Goal: Check status: Check status

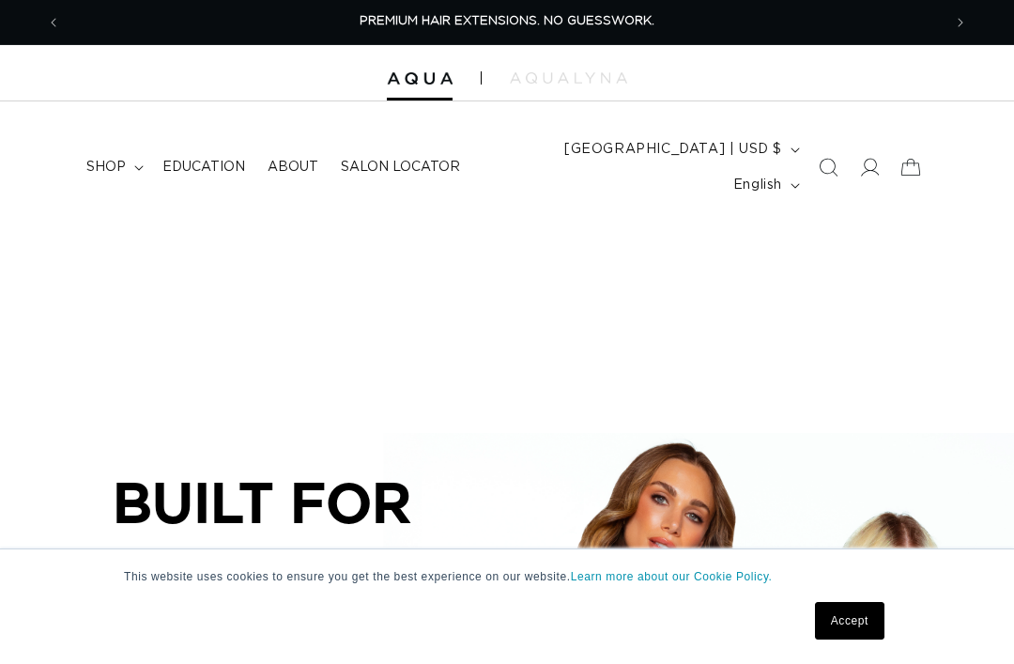
click at [129, 153] on summary "shop" at bounding box center [113, 166] width 76 height 39
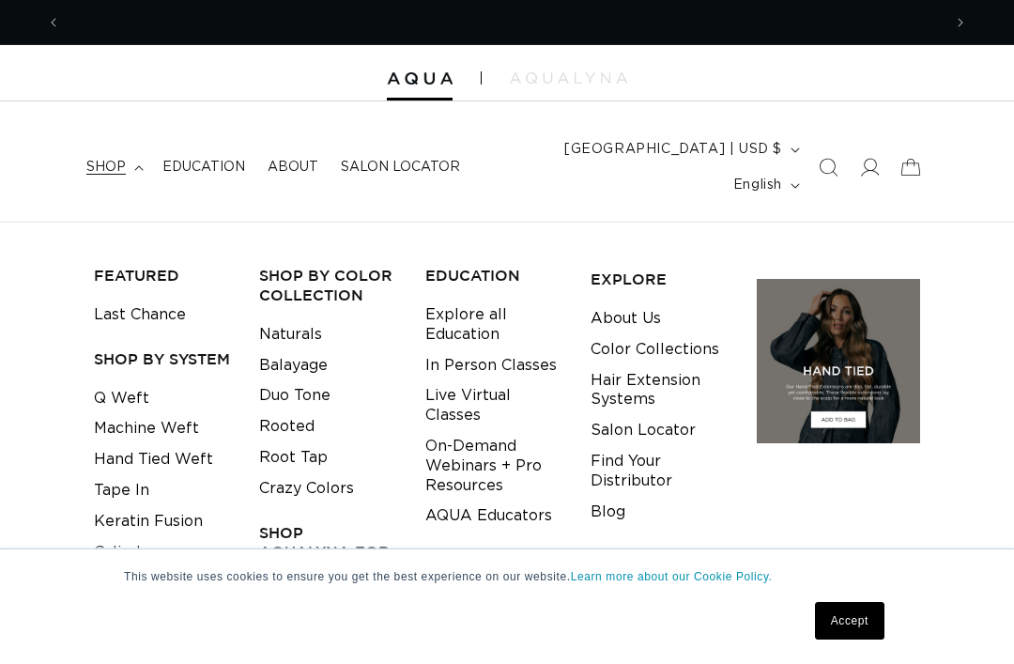
scroll to position [0, 1762]
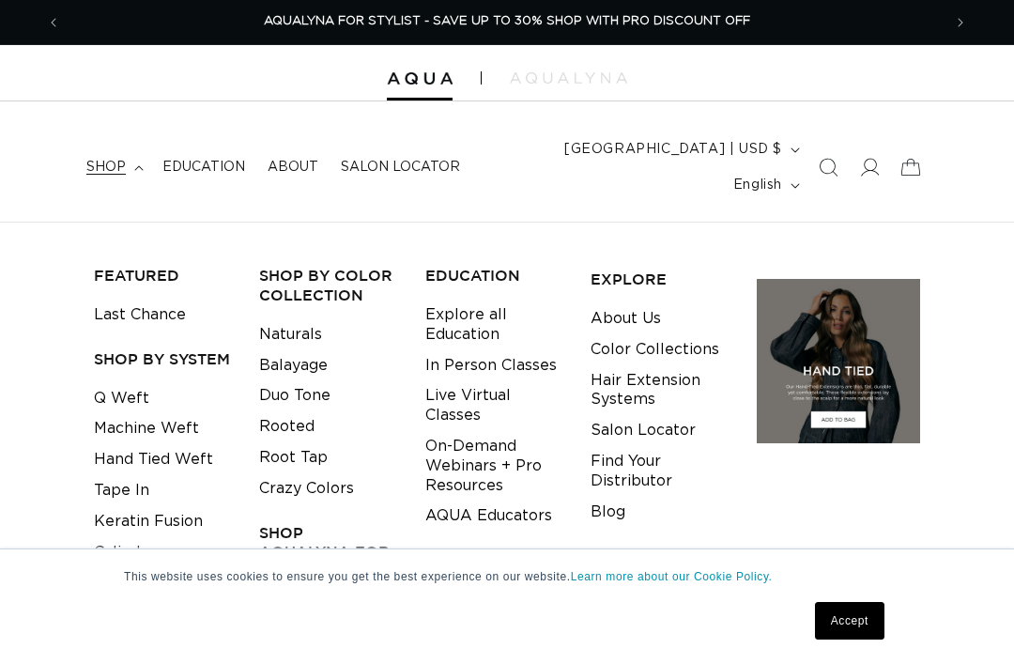
click at [196, 506] on link "Keratin Fusion" at bounding box center [148, 521] width 109 height 31
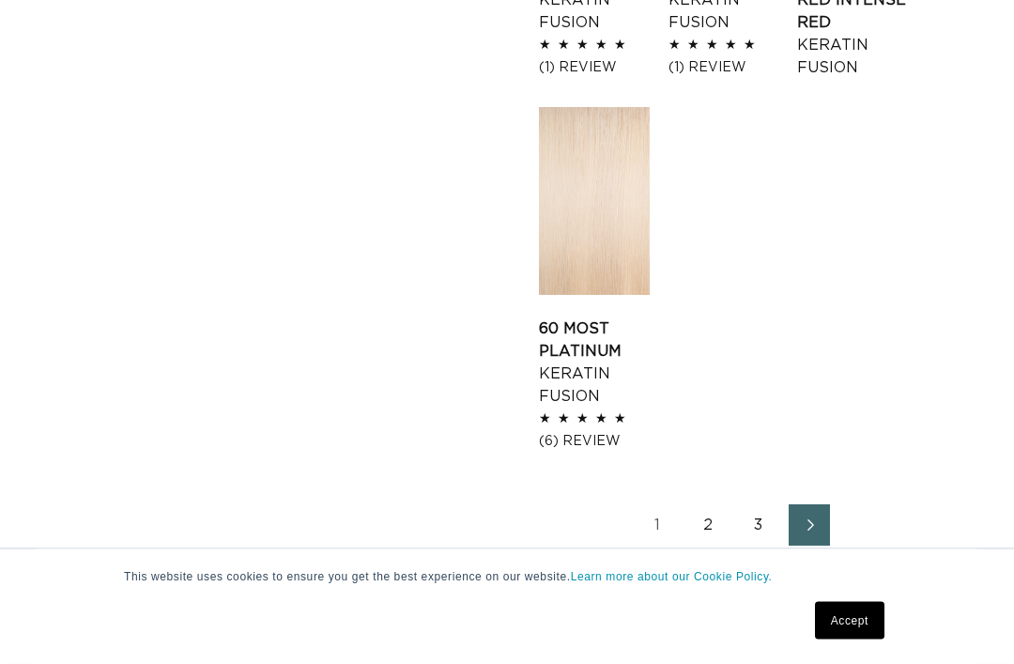
scroll to position [2454, 0]
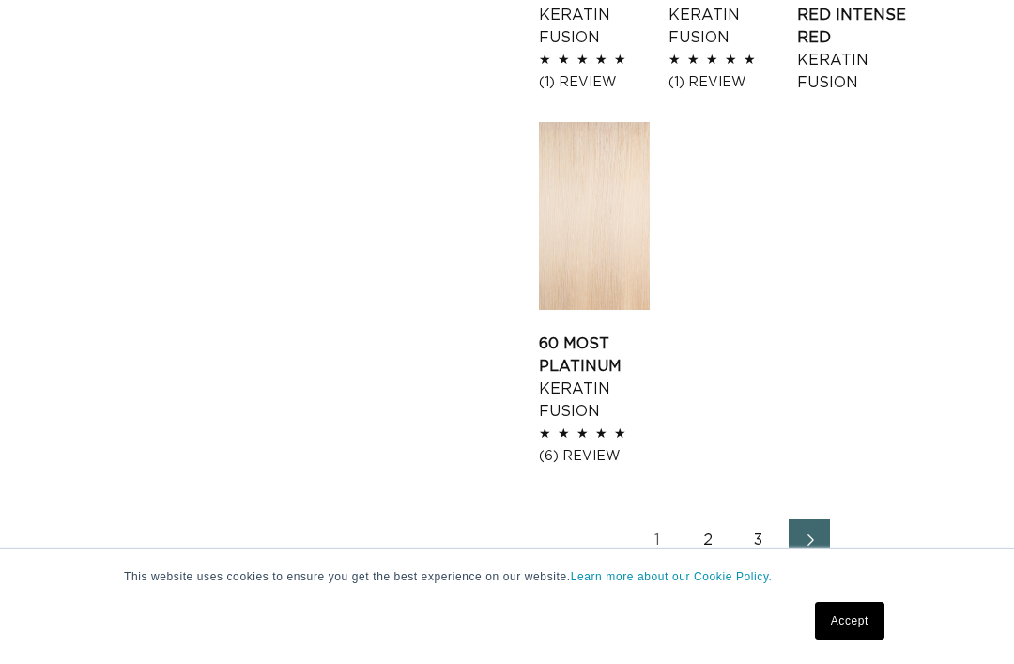
click at [662, 542] on link "1" at bounding box center [657, 539] width 41 height 41
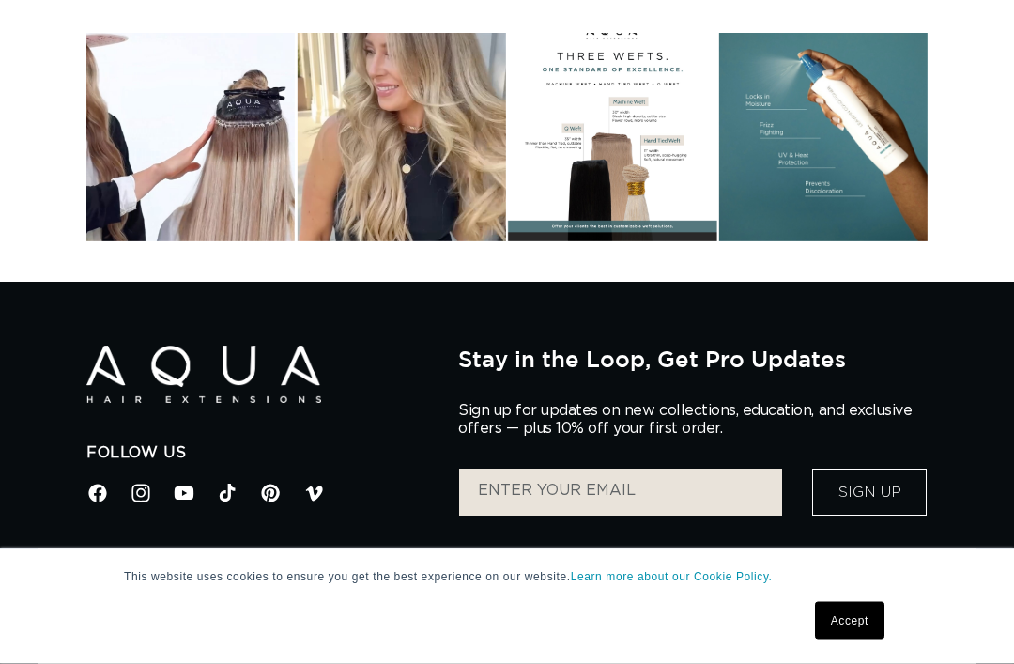
scroll to position [0, 0]
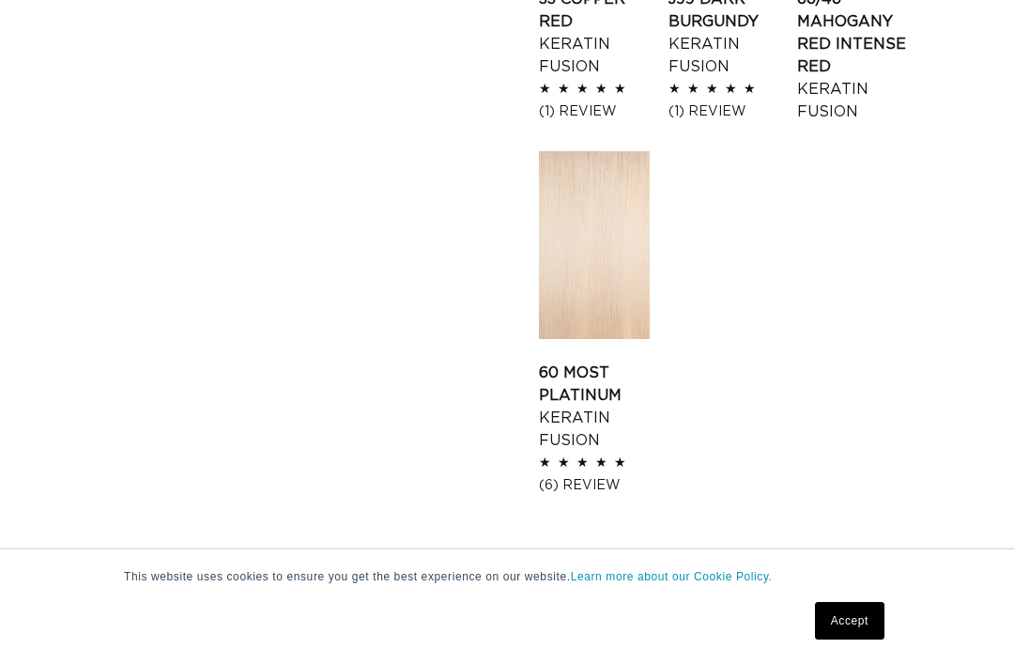
click at [620, 362] on link "60 Most Platinum Keratin Fusion" at bounding box center [594, 407] width 111 height 90
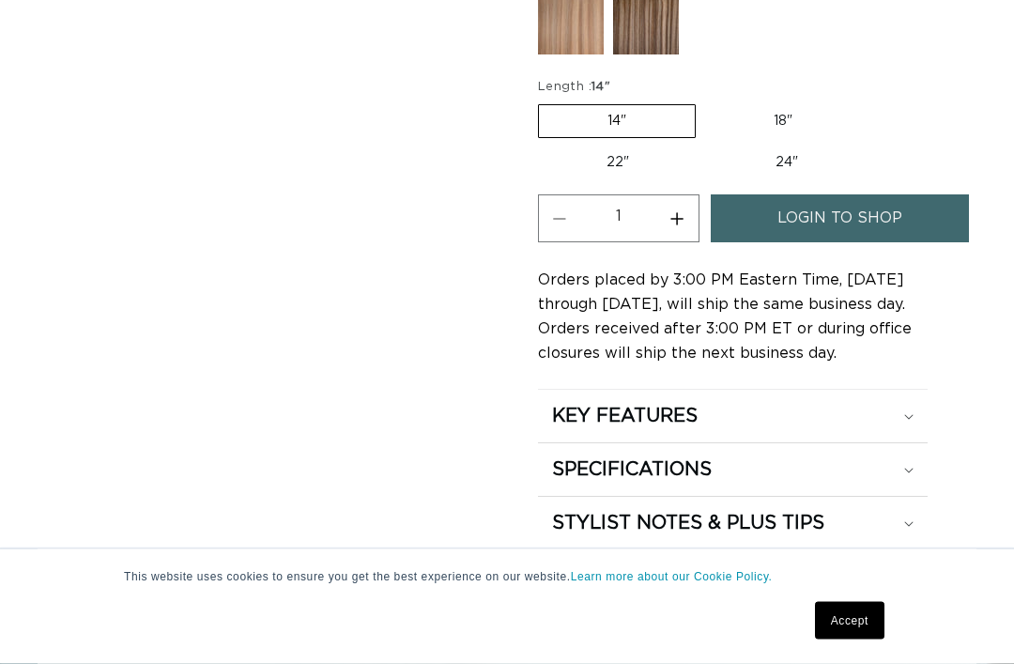
scroll to position [1441, 0]
click at [800, 159] on label "24" Variant sold out or unavailable" at bounding box center [787, 162] width 160 height 32
click at [708, 144] on input "24" Variant sold out or unavailable" at bounding box center [707, 143] width 1 height 1
radio input "true"
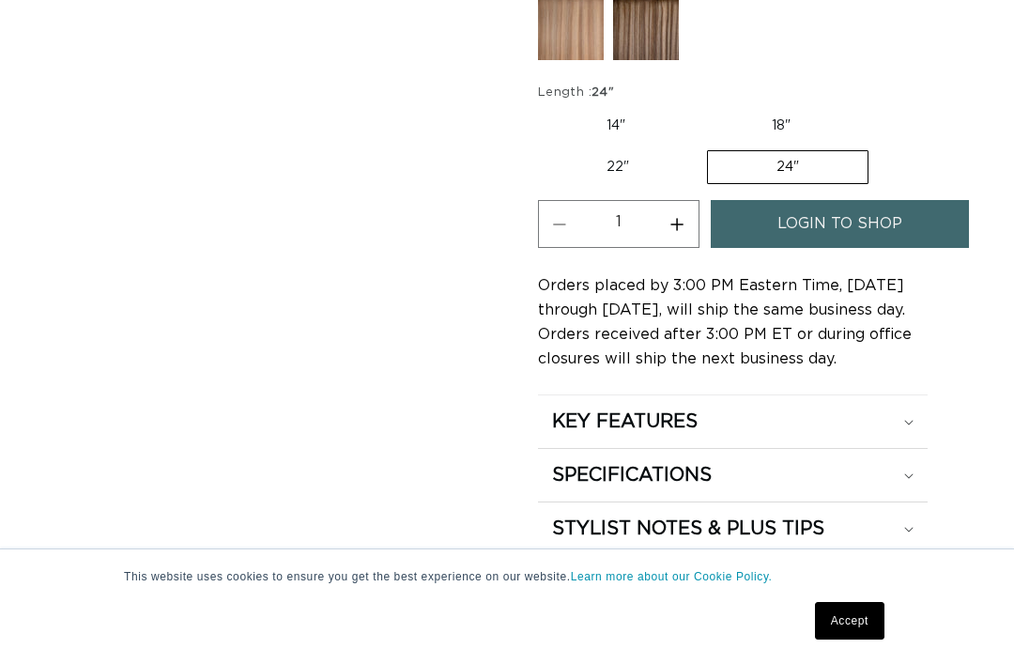
scroll to position [1435, 0]
click at [899, 211] on span "login to shop" at bounding box center [840, 225] width 125 height 48
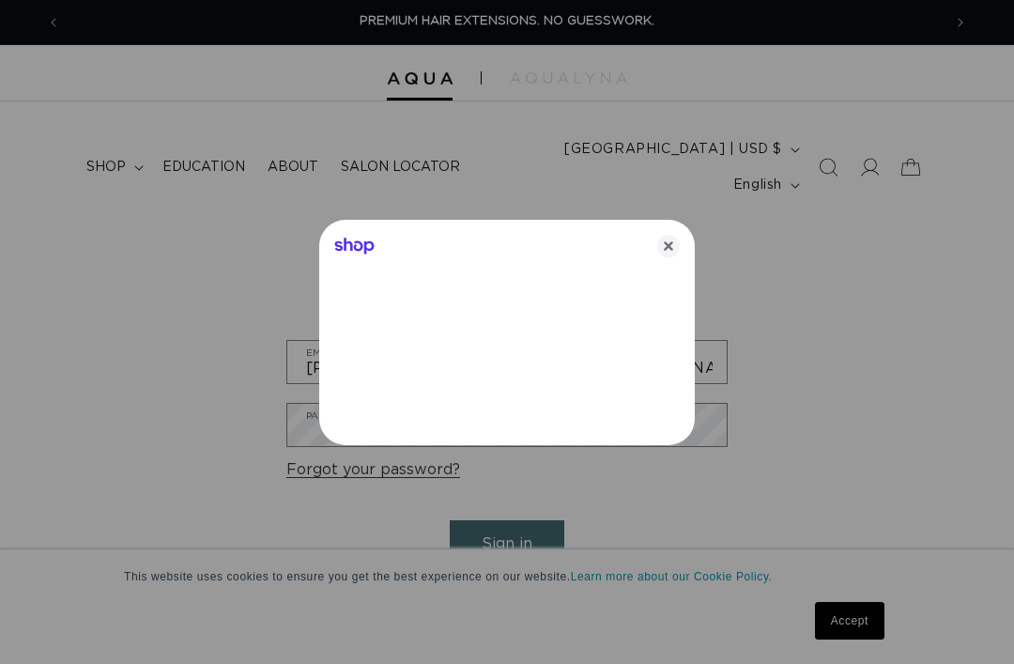
type input "[PERSON_NAME][EMAIL_ADDRESS][DOMAIN_NAME]"
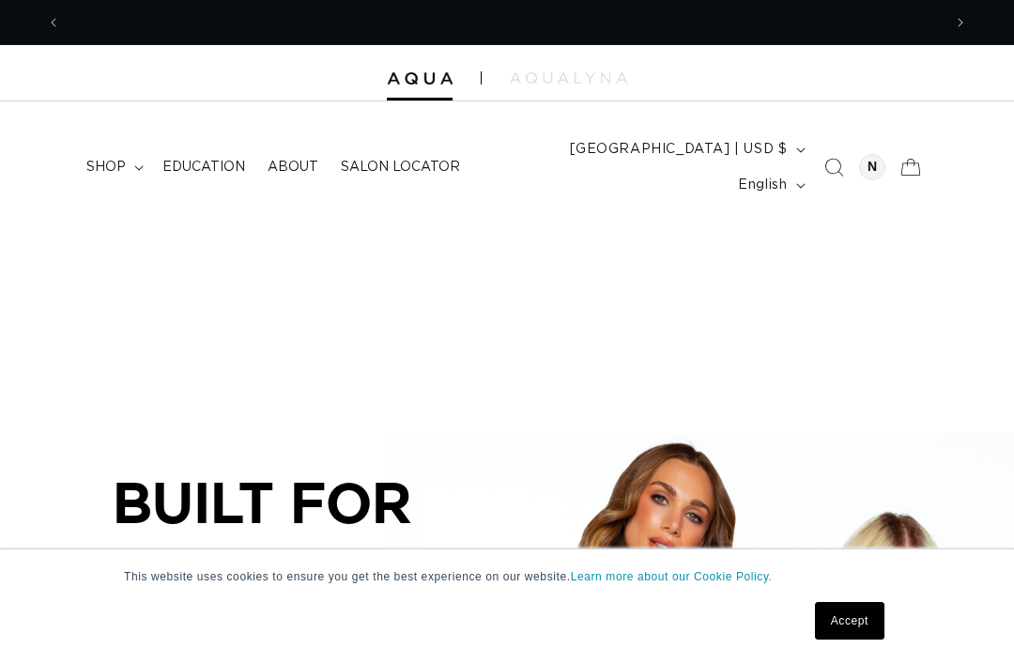
click at [832, 158] on icon "Search" at bounding box center [833, 167] width 19 height 19
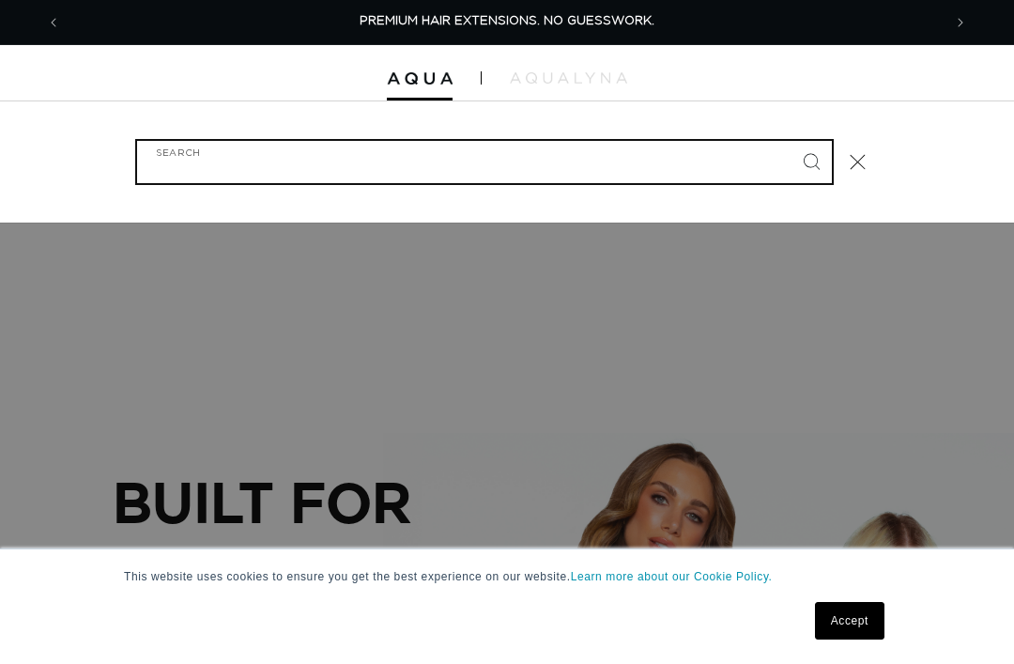
scroll to position [0, 881]
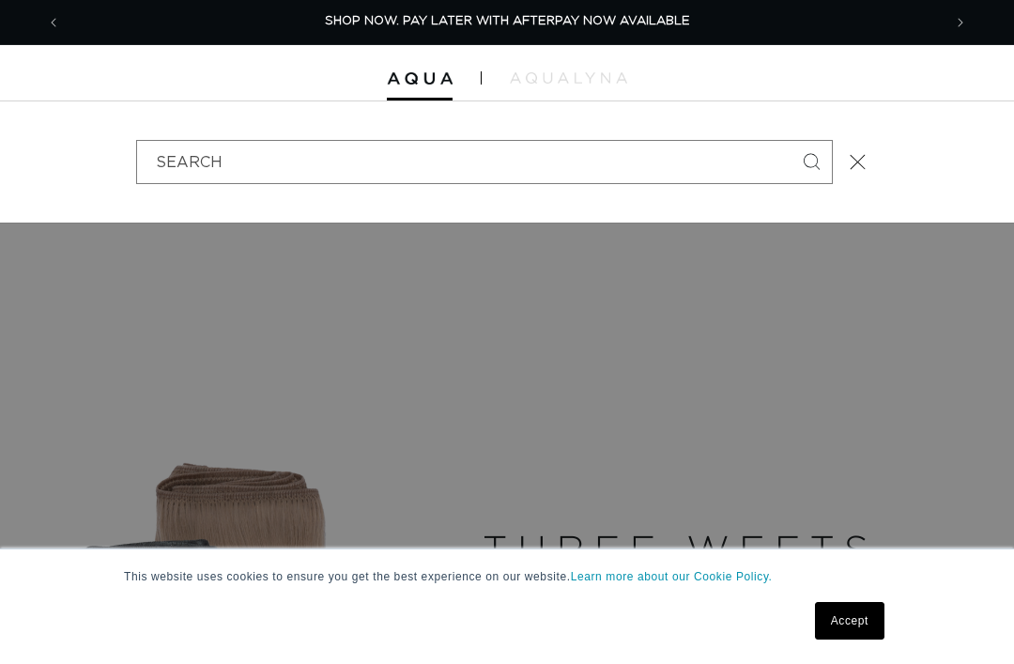
click at [861, 159] on button "Close" at bounding box center [858, 162] width 41 height 41
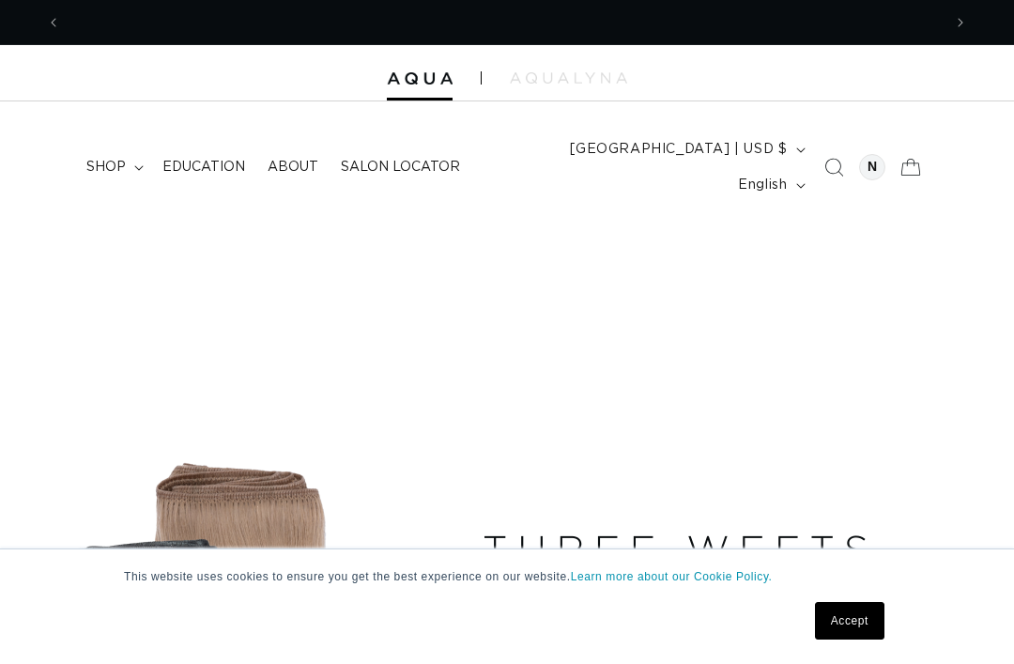
scroll to position [0, 1762]
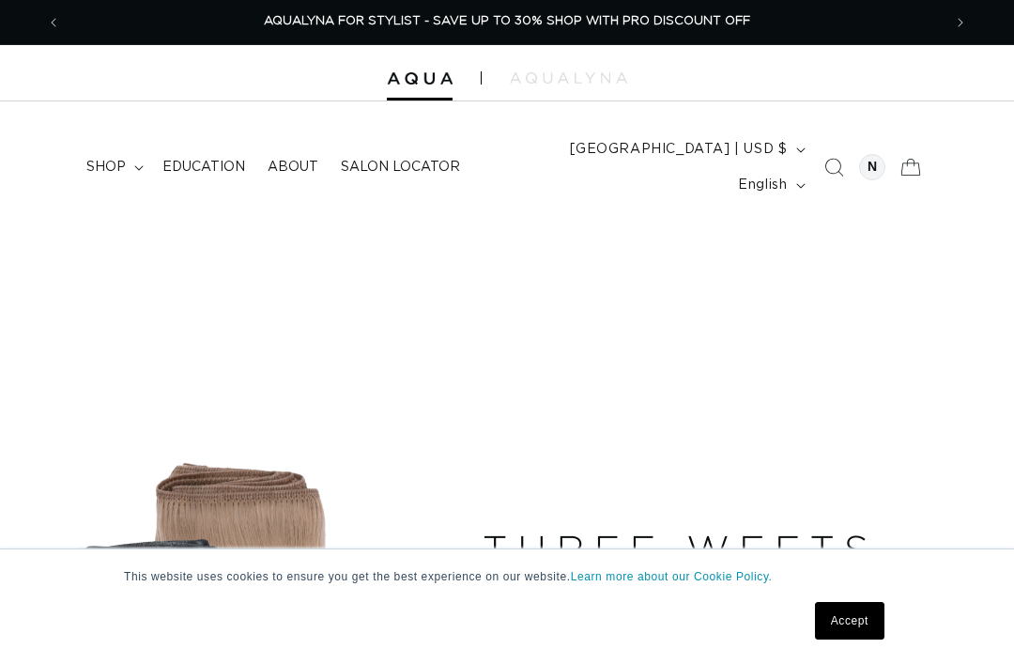
click at [918, 157] on icon at bounding box center [910, 166] width 41 height 41
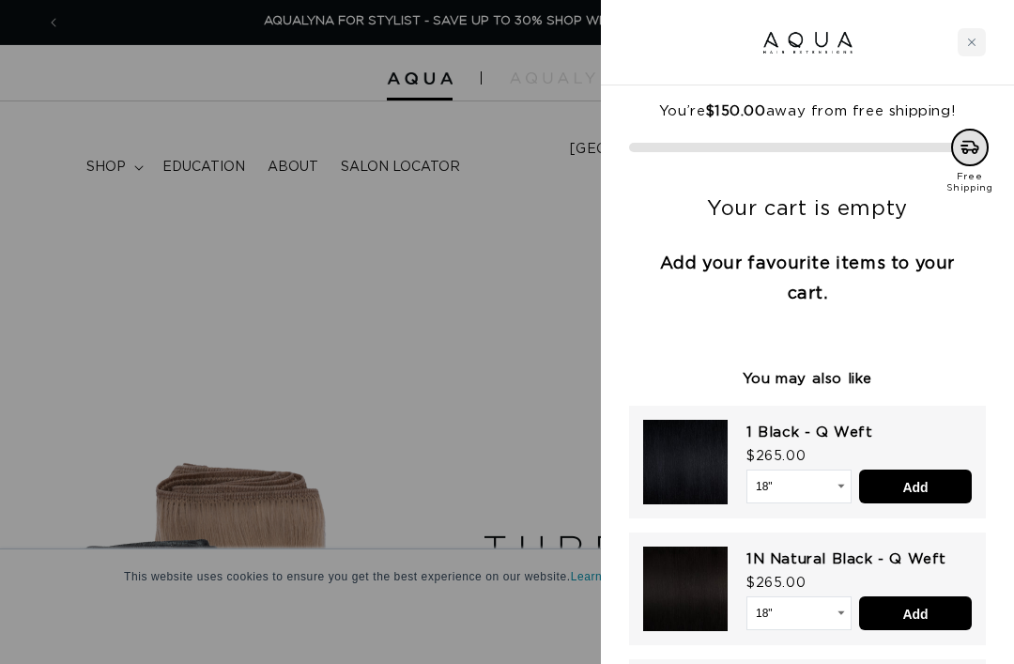
click at [458, 333] on div at bounding box center [507, 332] width 1014 height 664
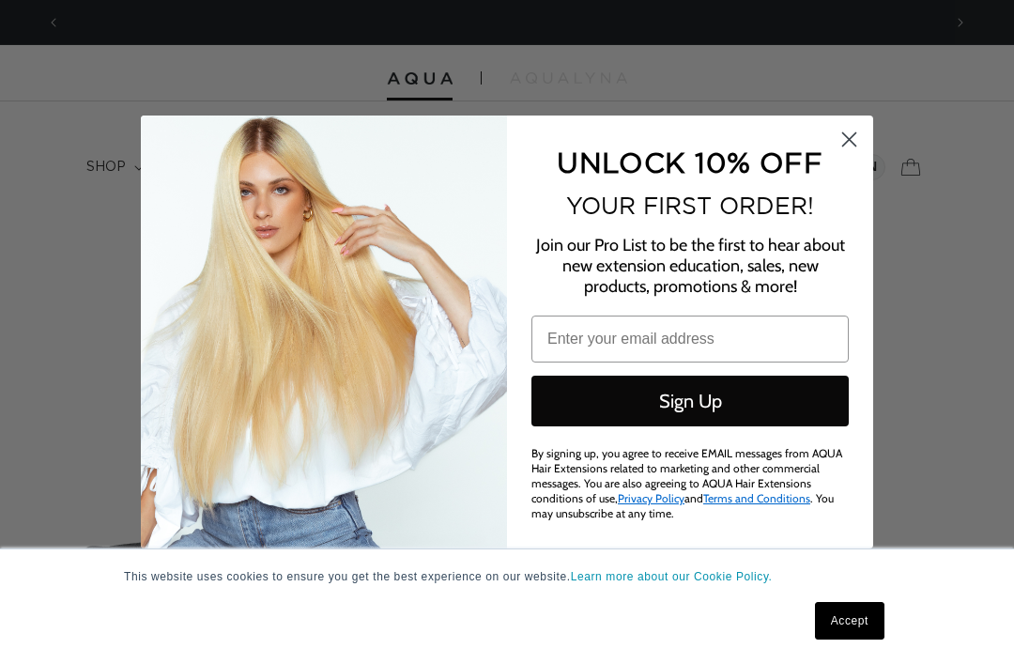
scroll to position [0, 0]
click at [847, 155] on circle "Close dialog" at bounding box center [849, 139] width 31 height 31
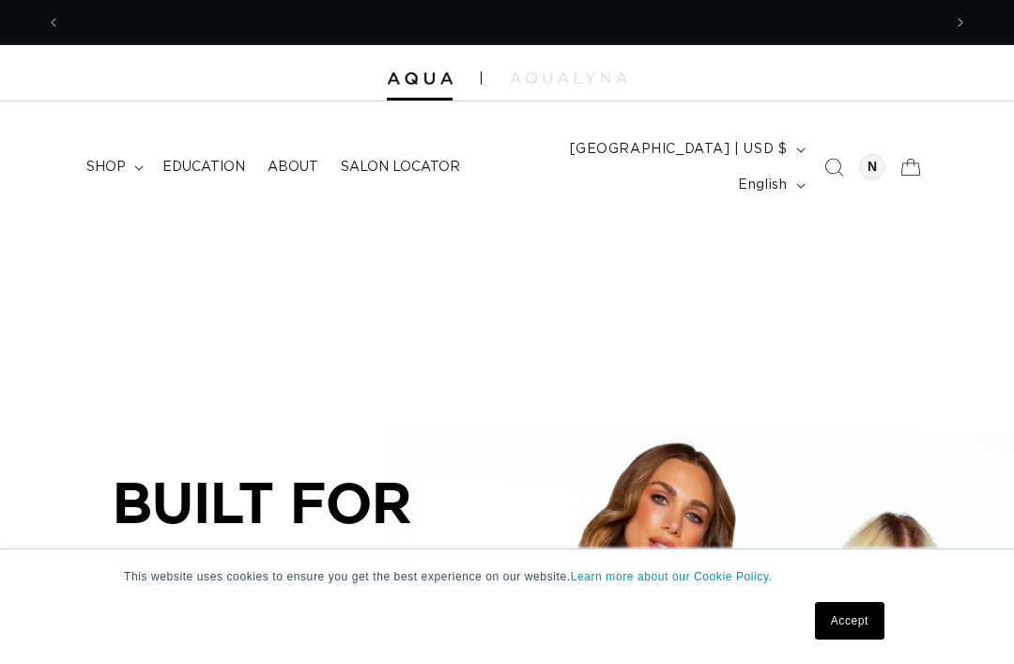
click at [106, 163] on summary "shop" at bounding box center [113, 166] width 76 height 39
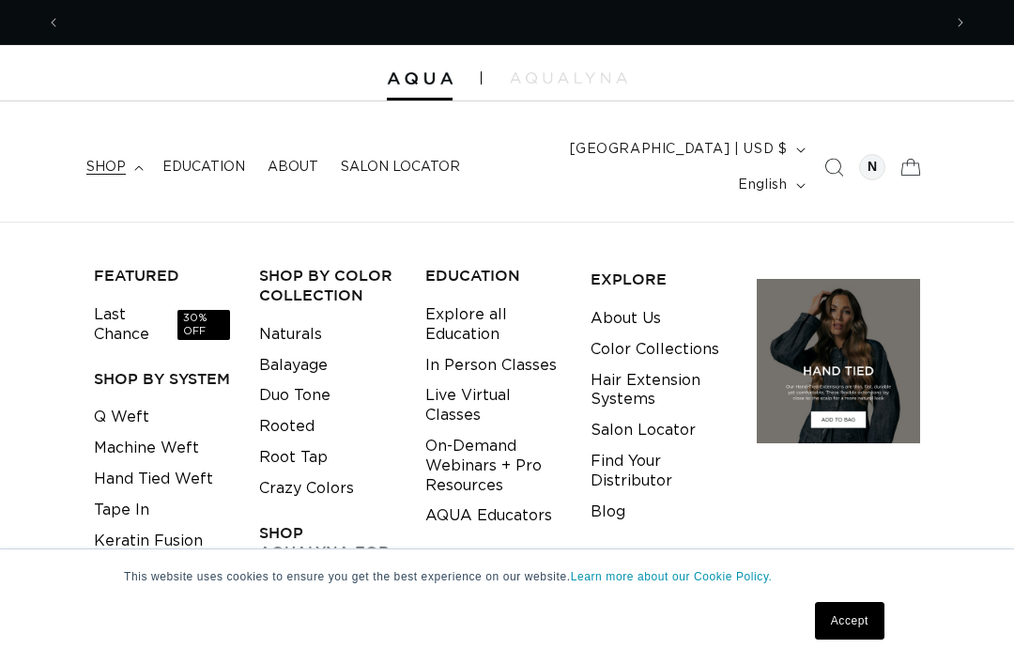
scroll to position [0, 881]
click at [831, 160] on icon "Search" at bounding box center [833, 167] width 19 height 19
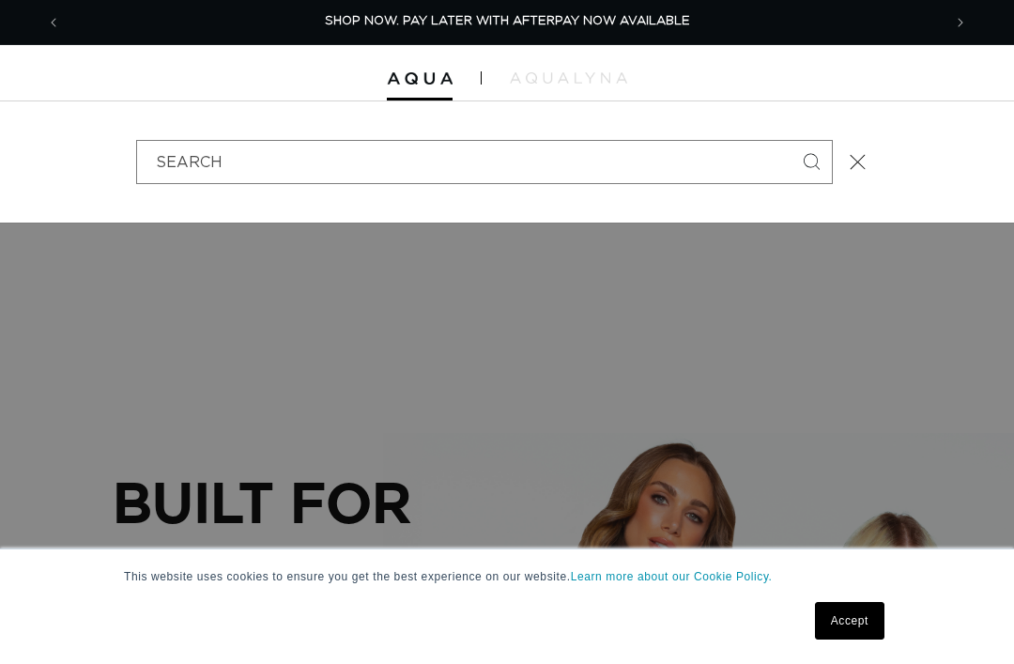
click at [975, 160] on div "Search" at bounding box center [507, 161] width 1014 height 121
click at [861, 154] on icon "Close" at bounding box center [858, 162] width 16 height 16
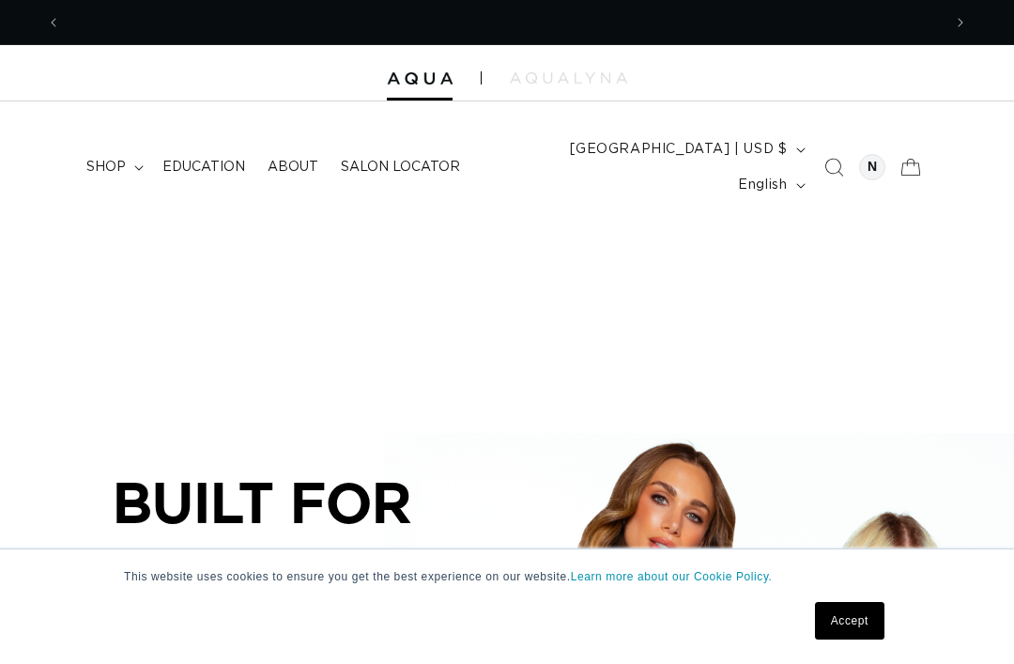
scroll to position [0, 1762]
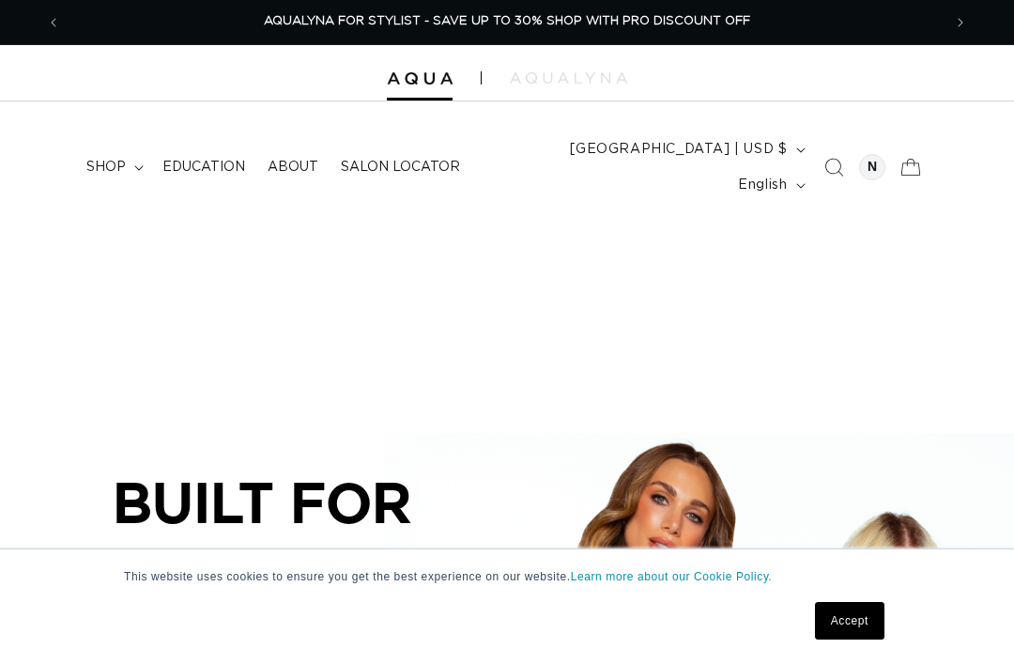
click at [930, 166] on icon at bounding box center [910, 166] width 41 height 41
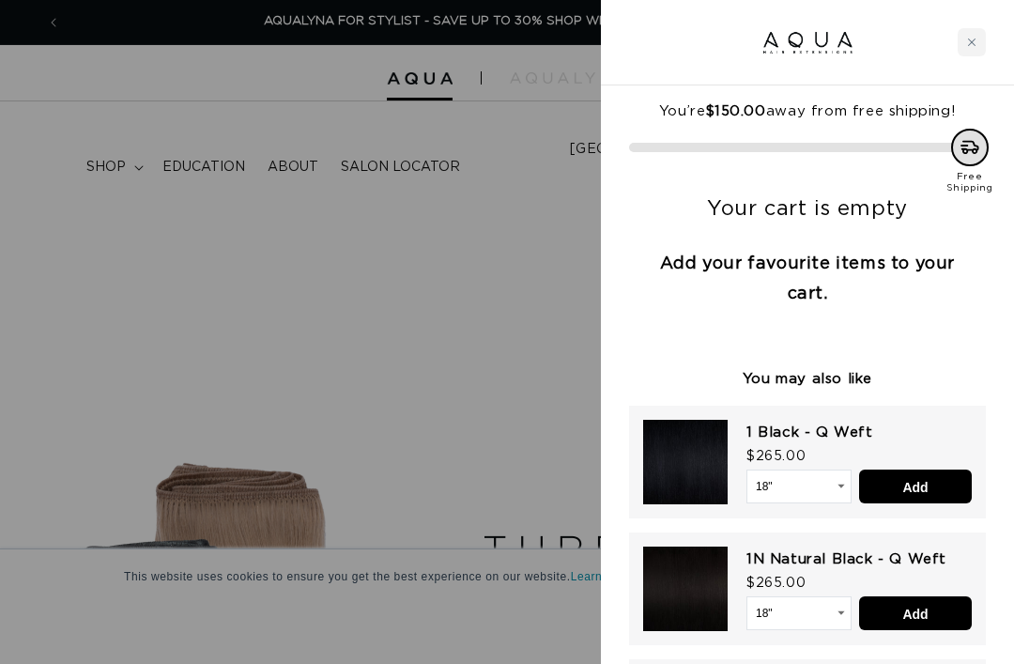
click at [553, 303] on div at bounding box center [507, 332] width 1014 height 664
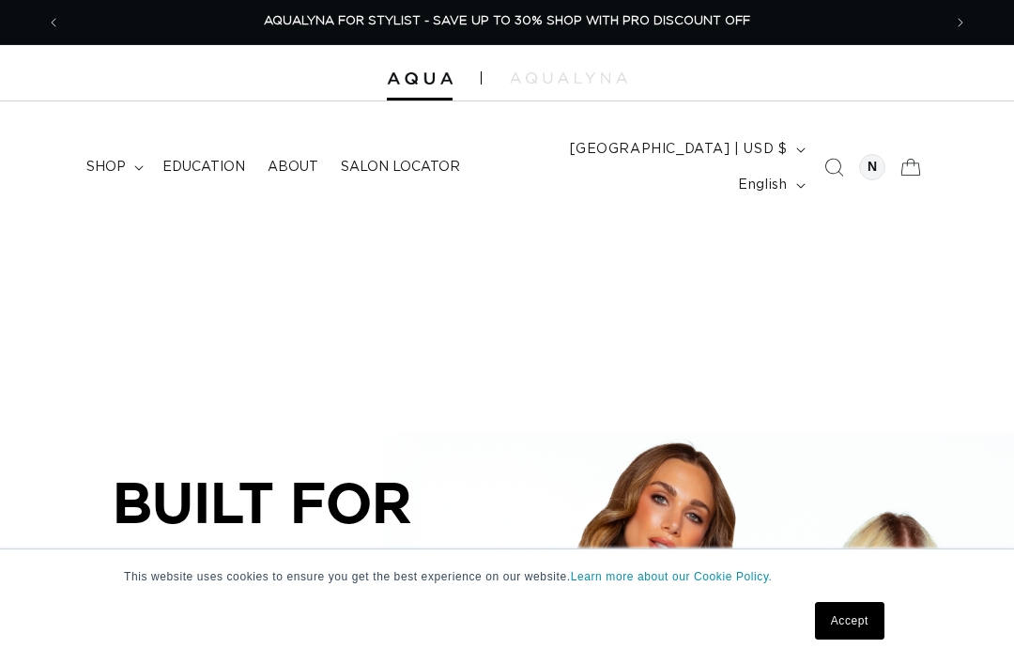
click at [97, 159] on span "shop" at bounding box center [105, 167] width 39 height 17
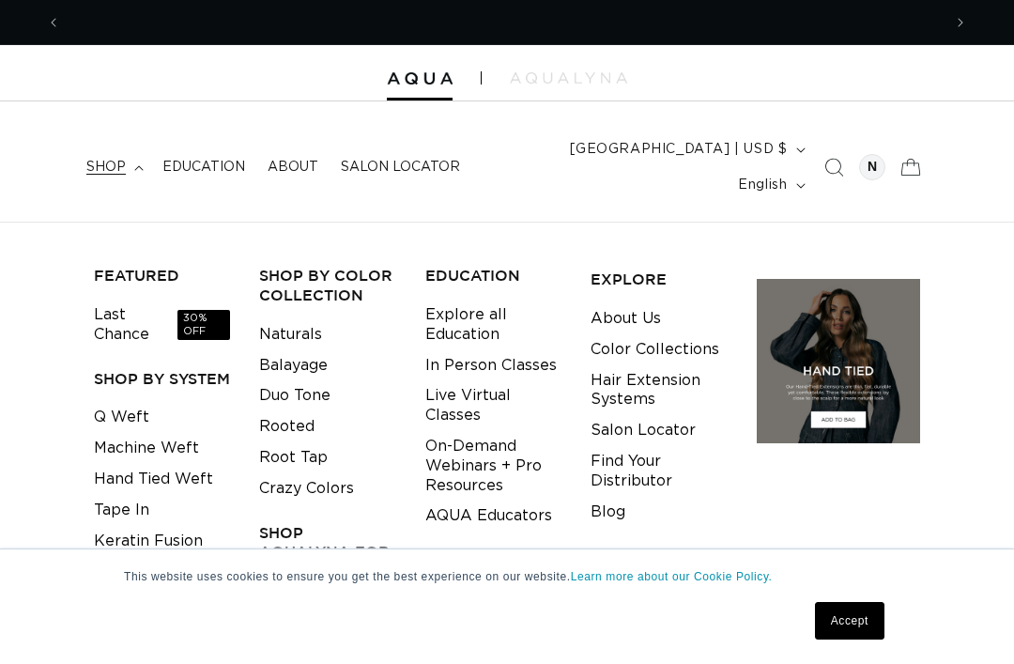
scroll to position [0, 881]
click at [870, 162] on div at bounding box center [872, 167] width 26 height 26
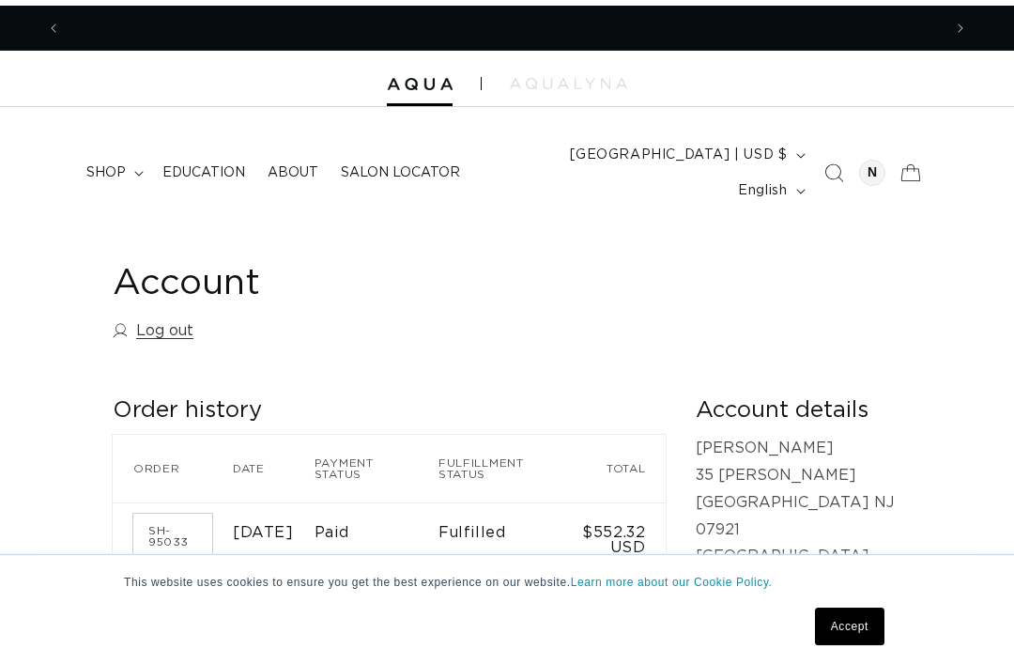
scroll to position [0, 1762]
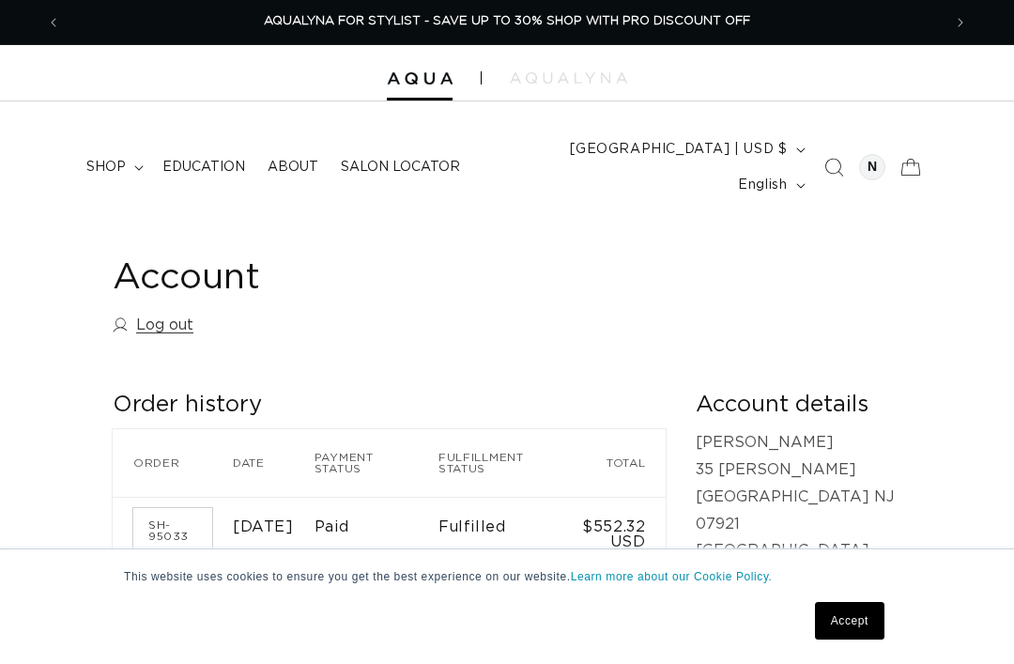
click at [114, 159] on span "shop" at bounding box center [105, 167] width 39 height 17
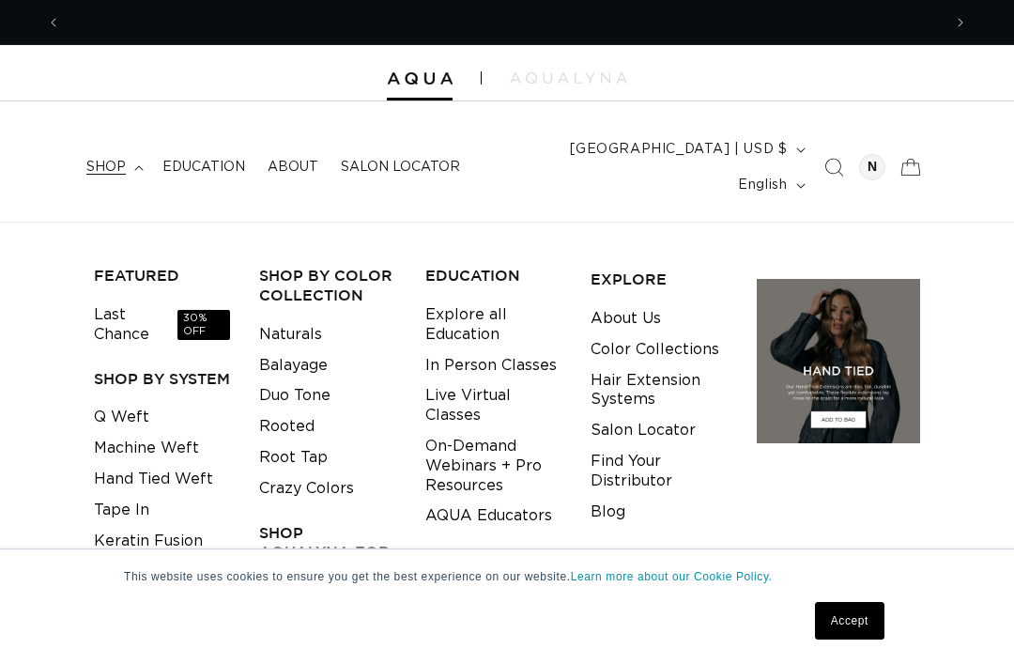
scroll to position [0, 881]
click at [139, 526] on link "Keratin Fusion" at bounding box center [148, 541] width 109 height 31
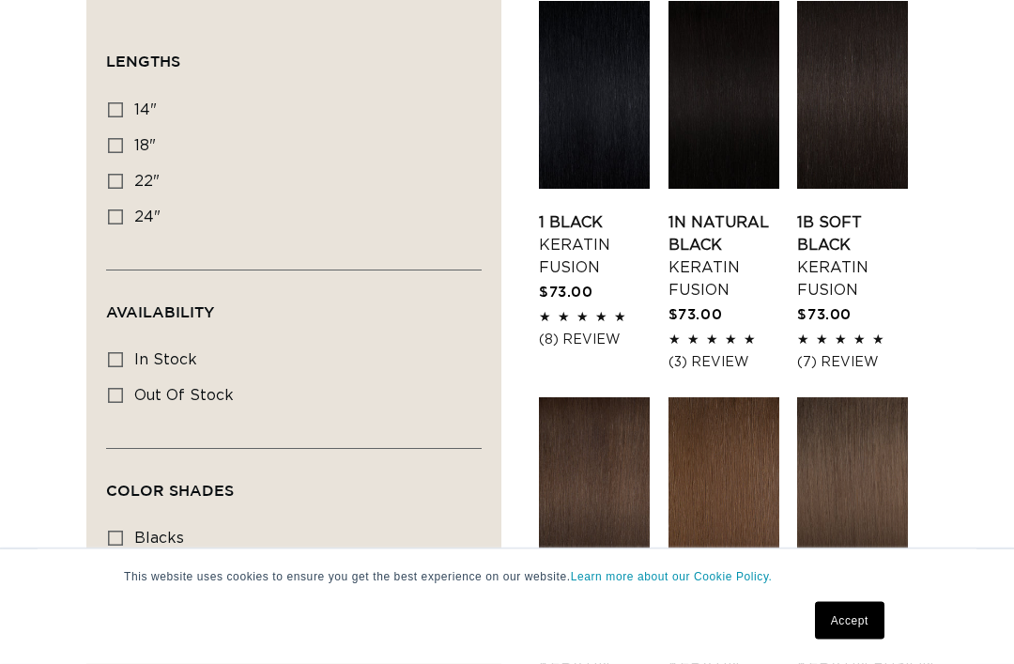
scroll to position [701, 0]
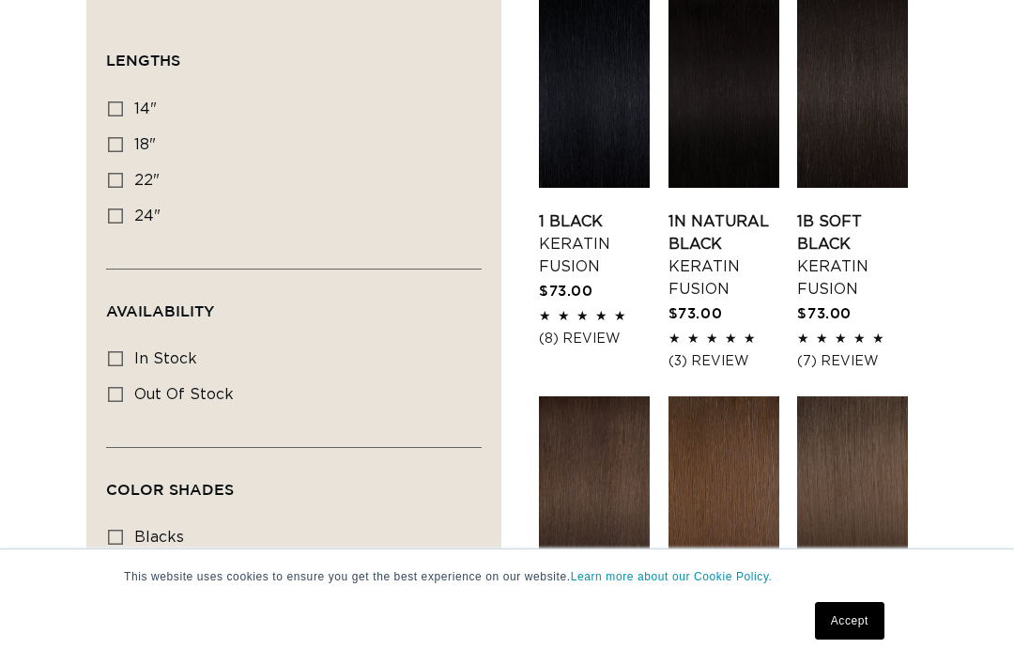
click at [124, 199] on label "24" 24" (18 products)" at bounding box center [288, 217] width 361 height 36
click at [123, 208] on input "24" 24" (18 products)" at bounding box center [115, 215] width 15 height 15
checkbox input "true"
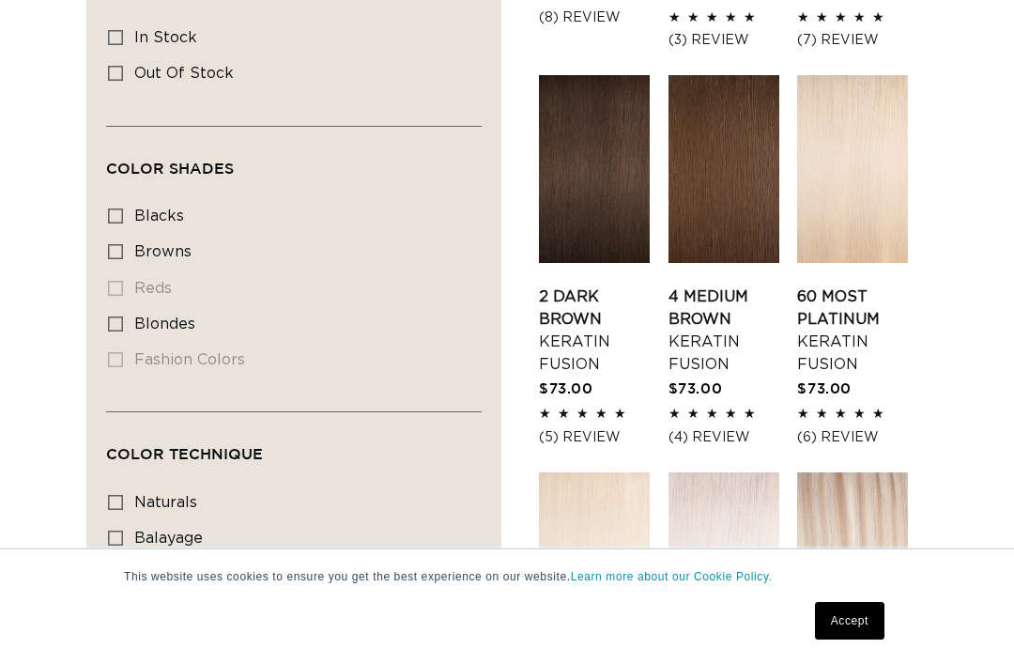
scroll to position [1025, 0]
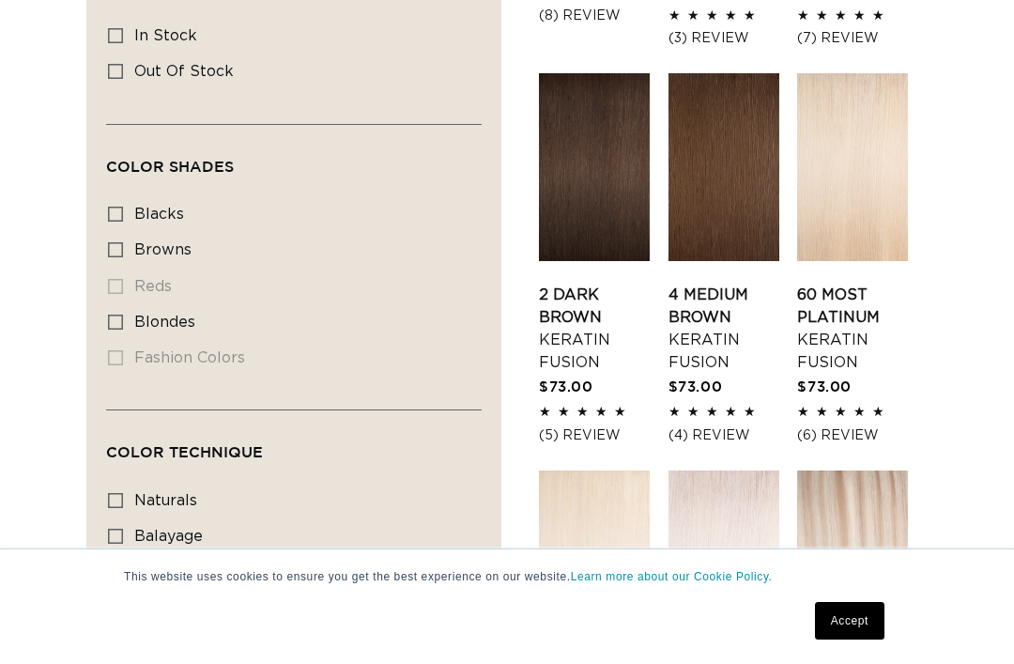
click at [129, 305] on label "blondes blondes (13 products)" at bounding box center [288, 323] width 361 height 36
click at [123, 315] on input "blondes blondes (13 products)" at bounding box center [115, 322] width 15 height 15
checkbox input "true"
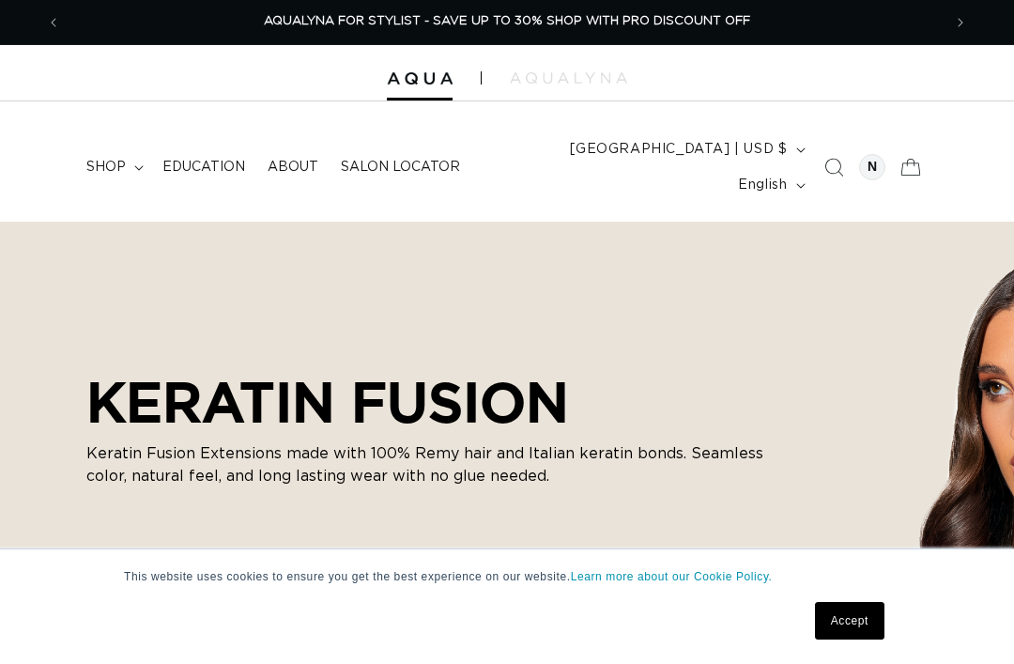
click at [879, 155] on div at bounding box center [872, 167] width 26 height 26
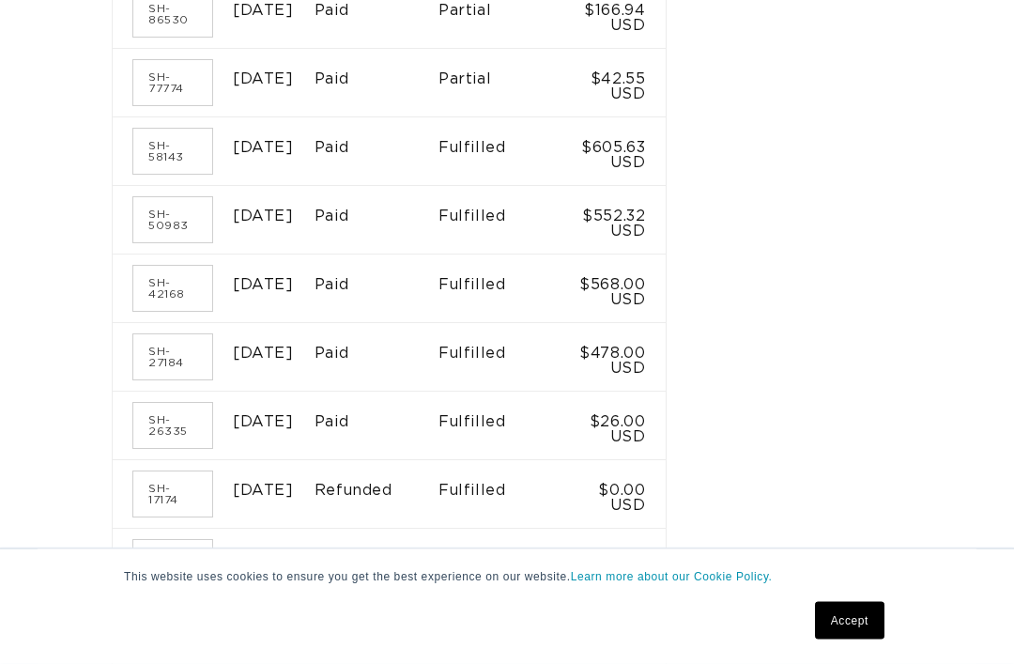
scroll to position [791, 0]
click at [667, 376] on td "$478.00 USD" at bounding box center [615, 357] width 102 height 69
click at [171, 365] on link "SH-27184" at bounding box center [172, 356] width 79 height 45
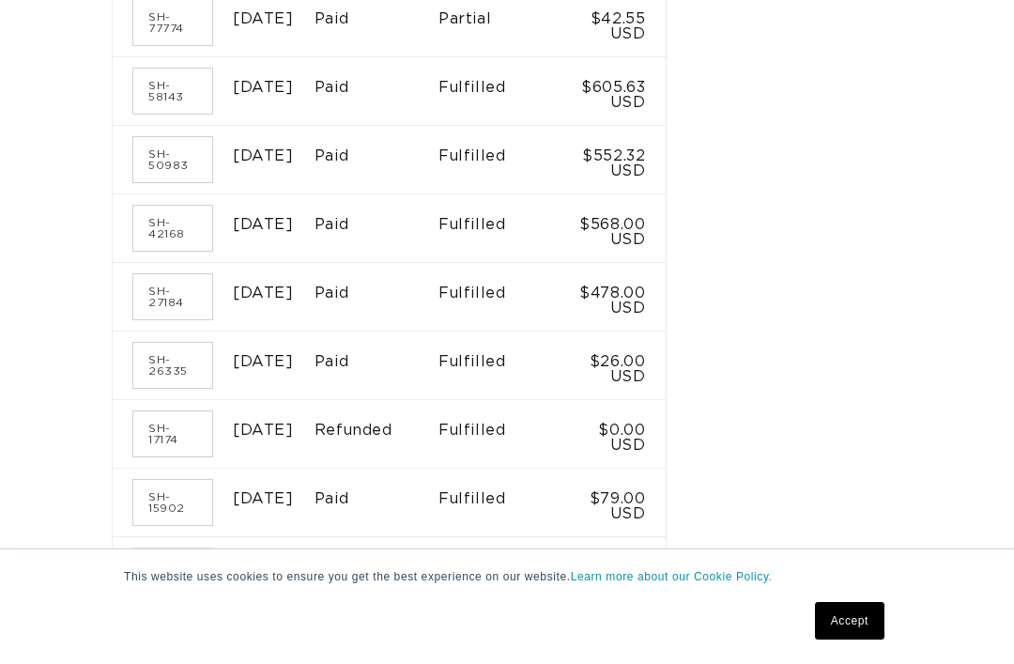
scroll to position [0, 798]
